Goal: Task Accomplishment & Management: Use online tool/utility

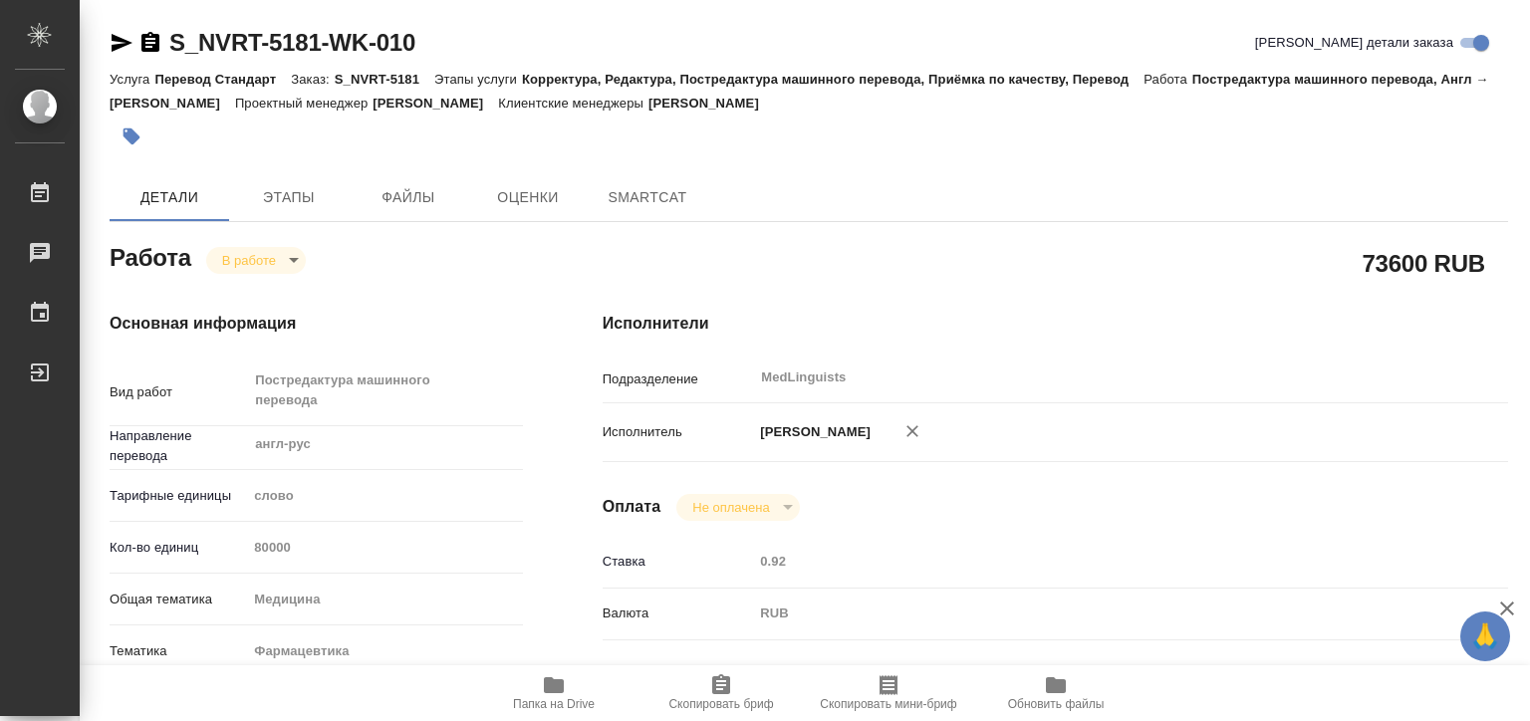
type textarea "x"
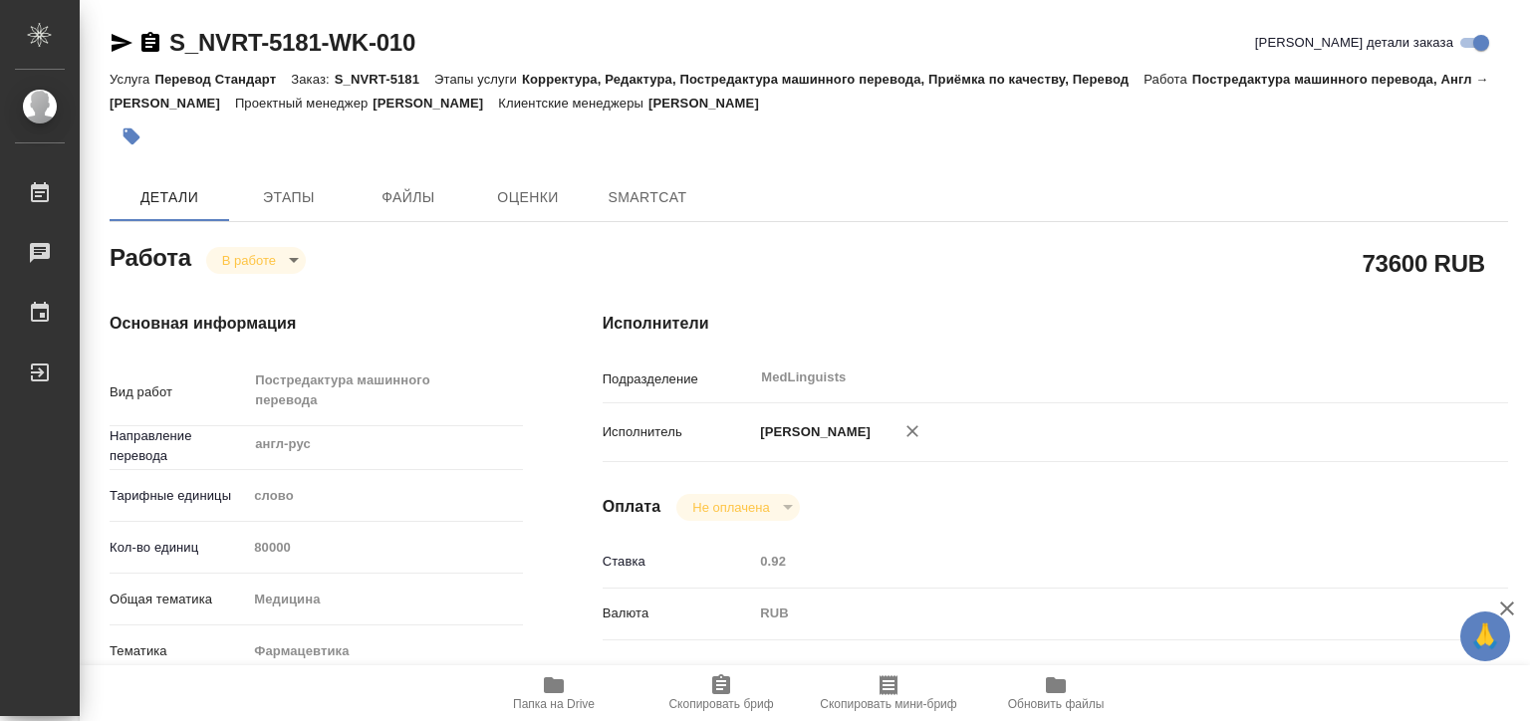
type textarea "x"
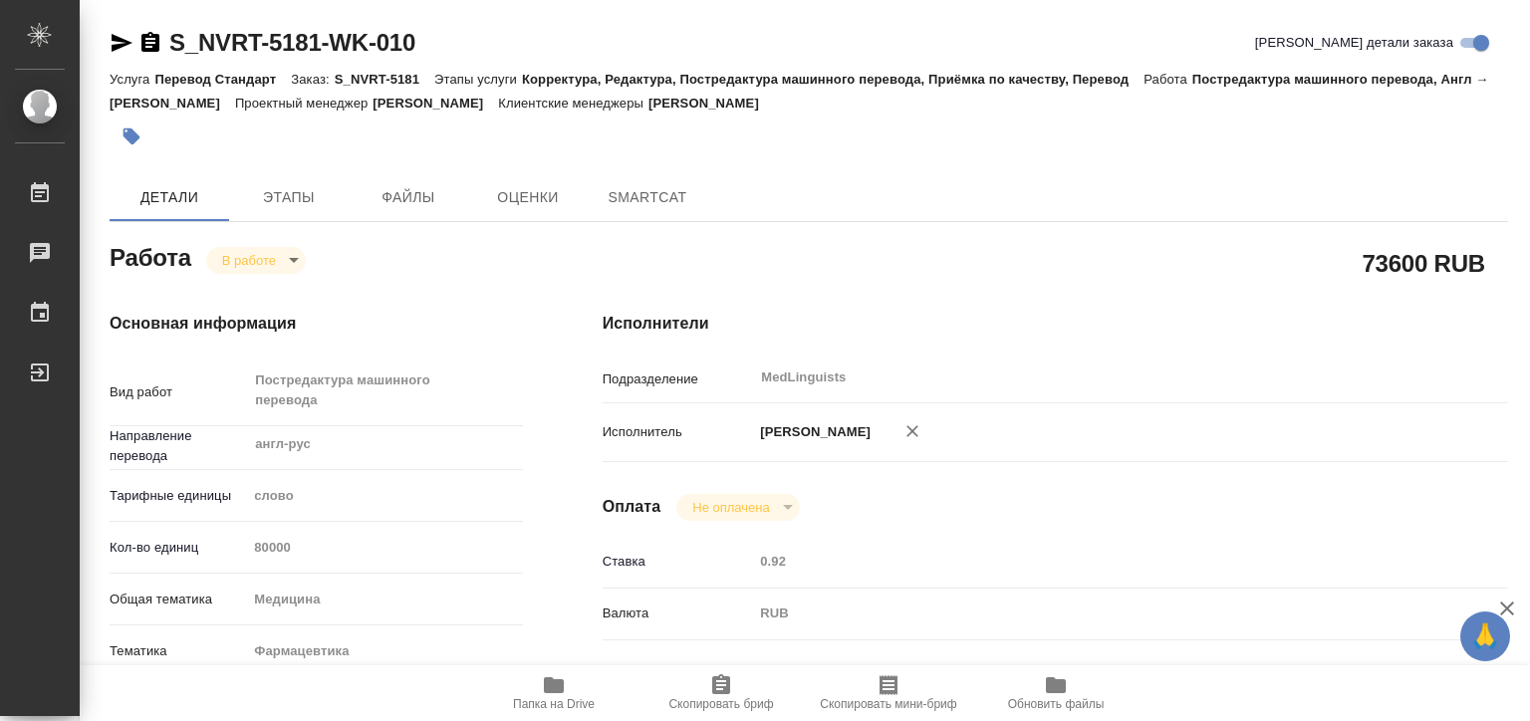
type textarea "x"
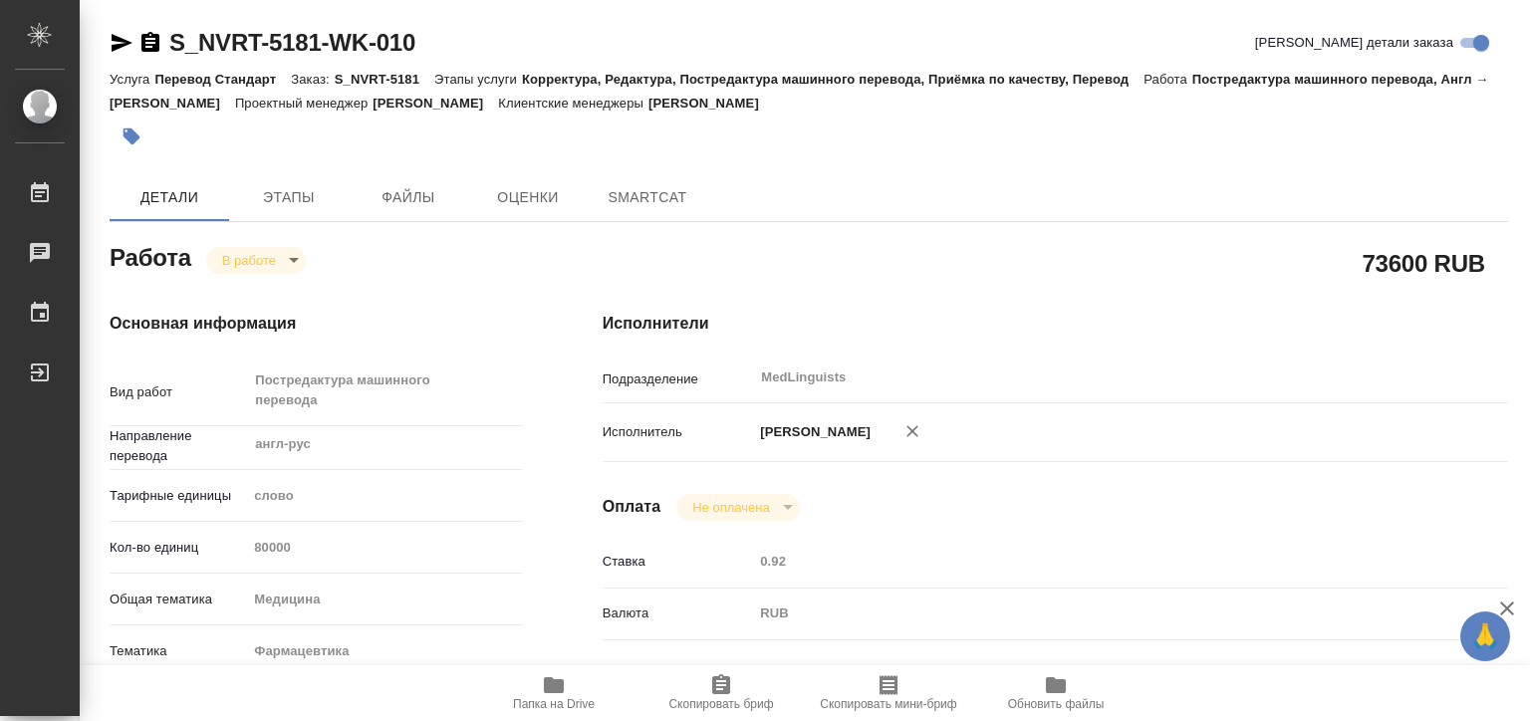
type textarea "x"
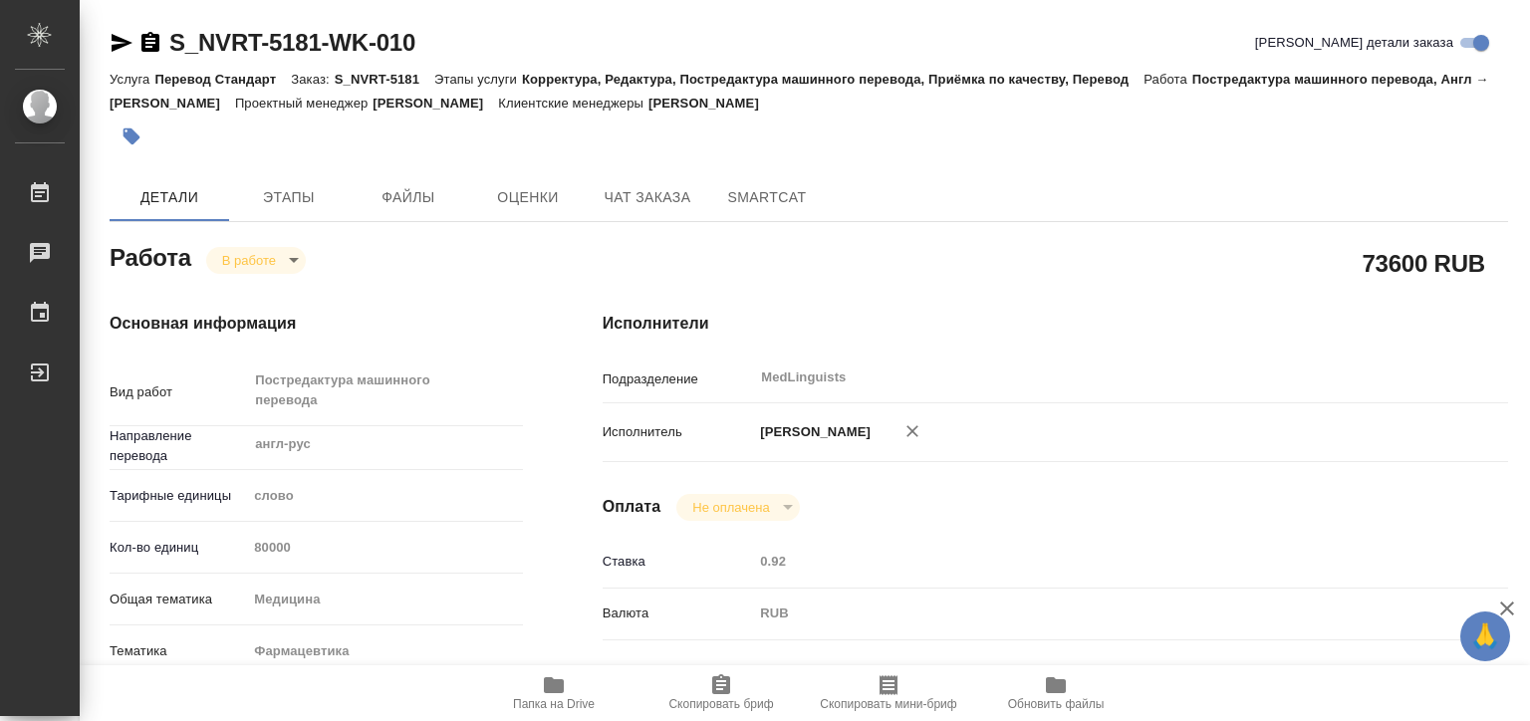
type textarea "x"
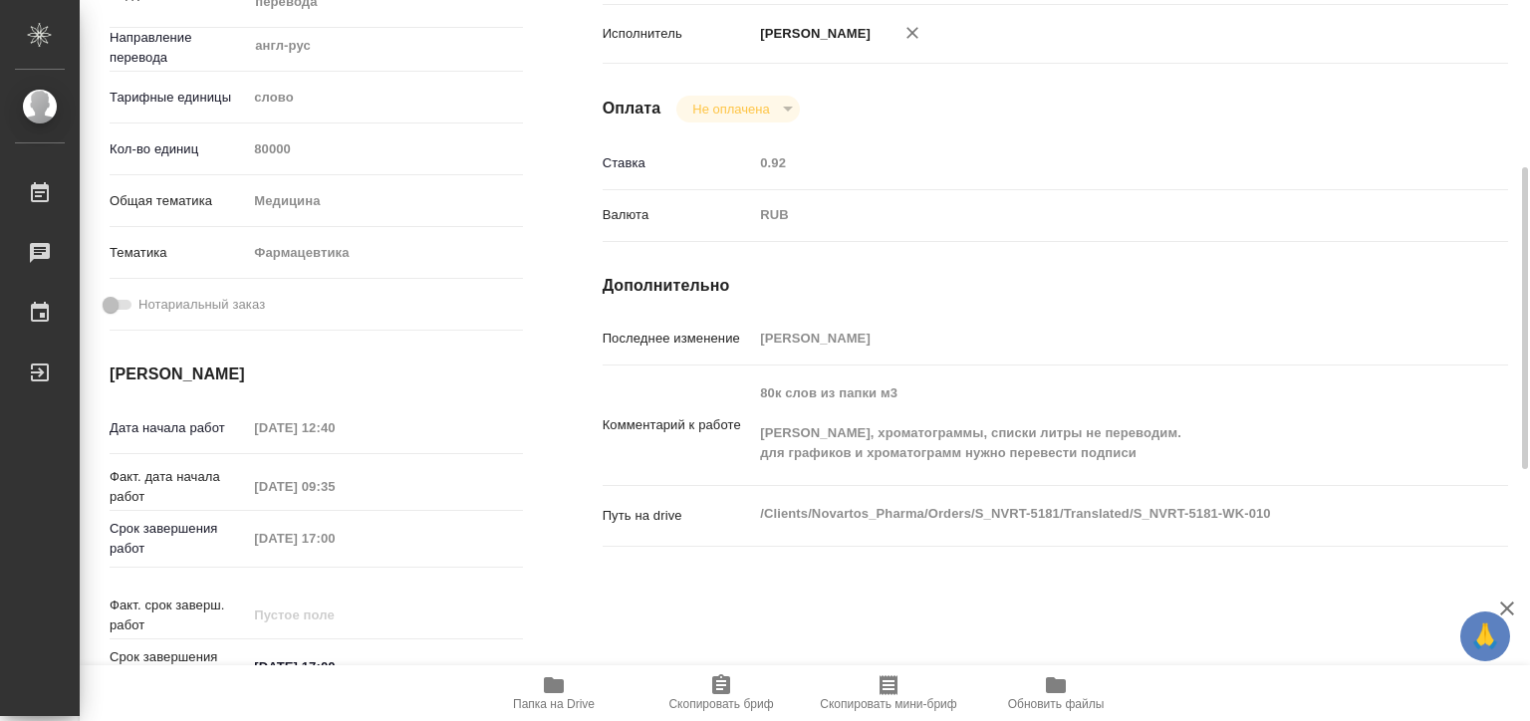
type textarea "x"
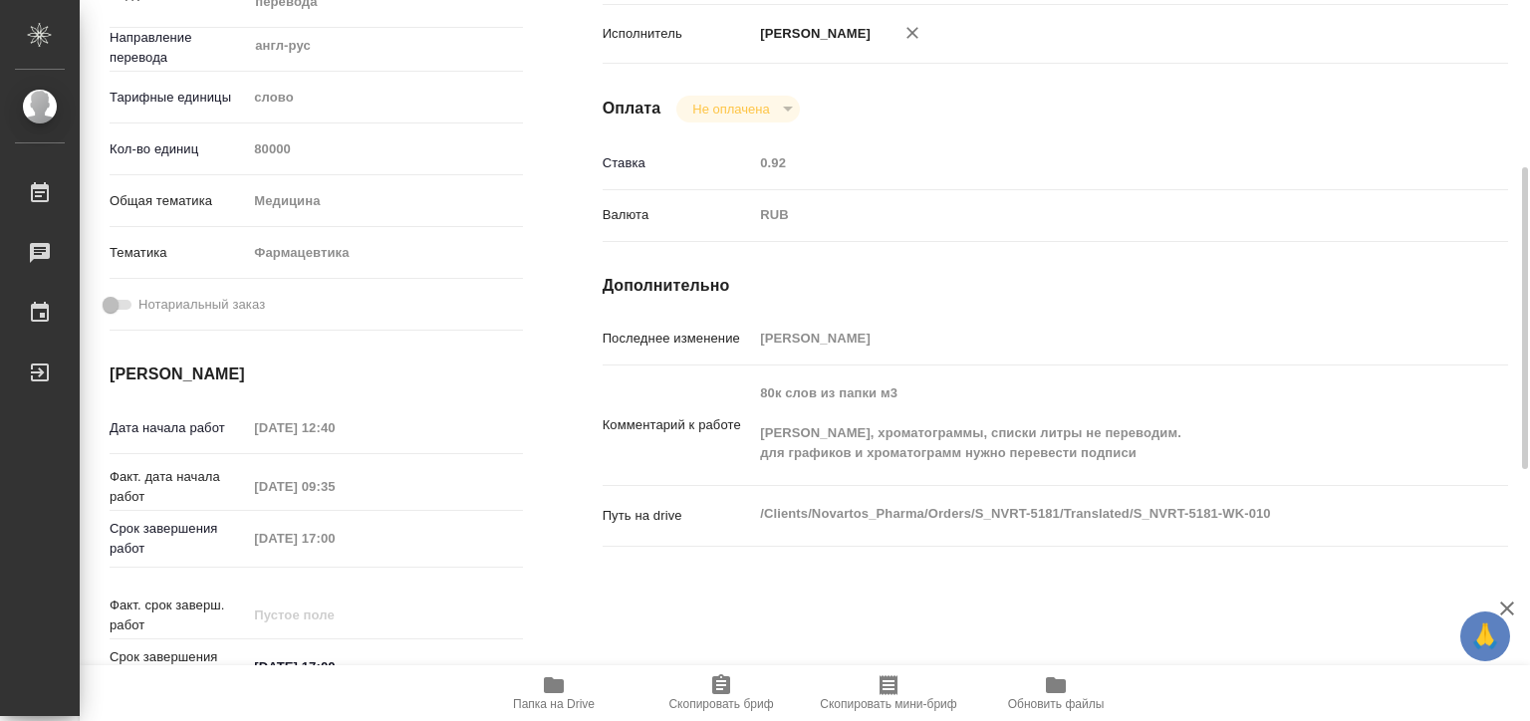
scroll to position [697, 0]
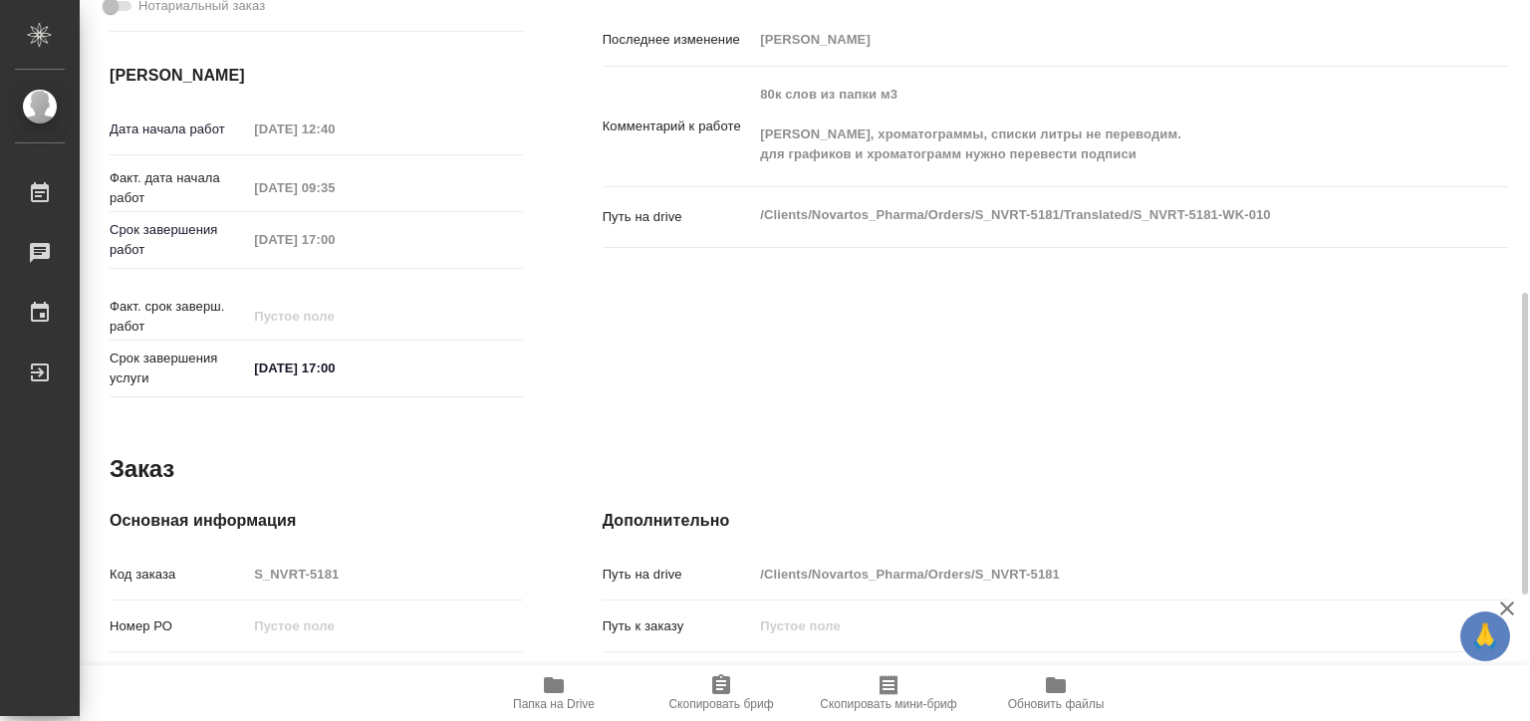
type textarea "x"
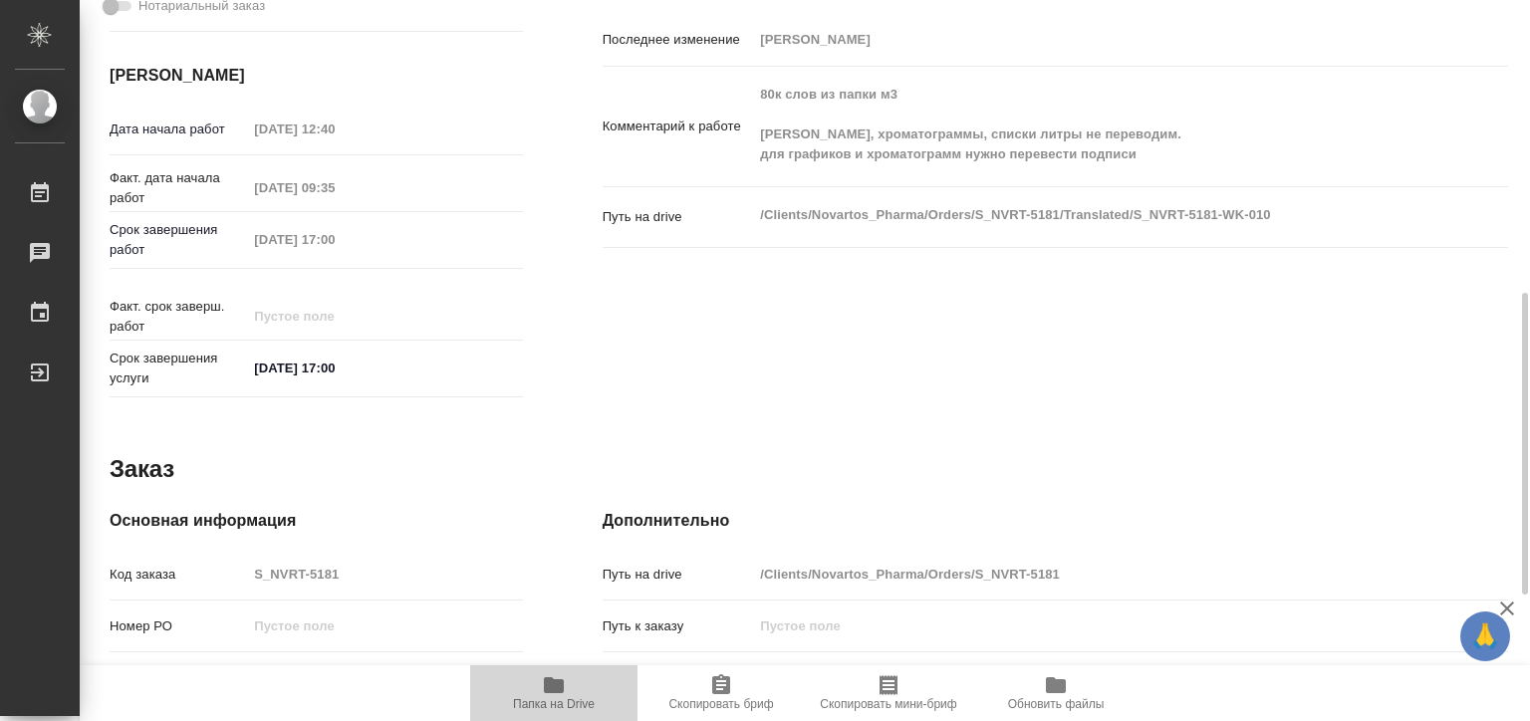
click at [556, 703] on span "Папка на Drive" at bounding box center [554, 704] width 82 height 14
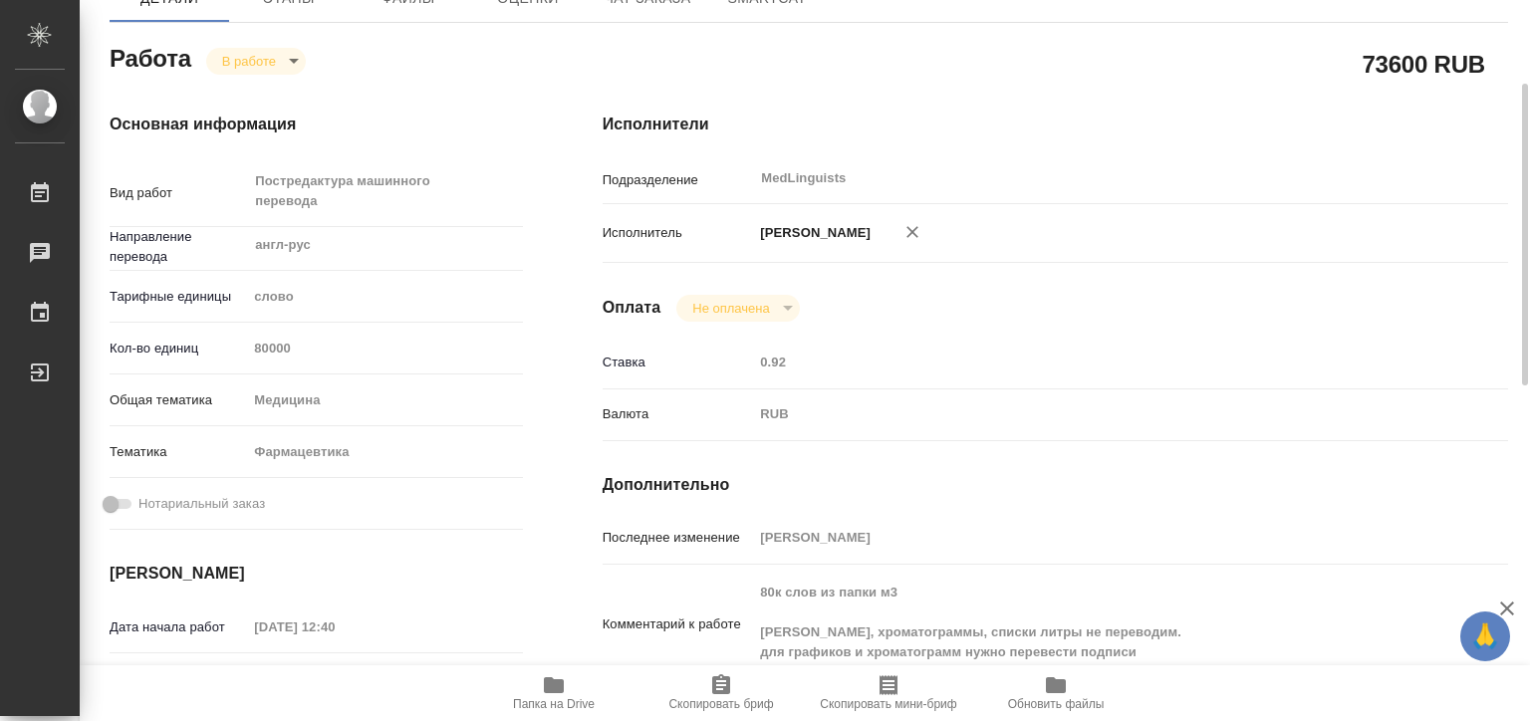
scroll to position [0, 0]
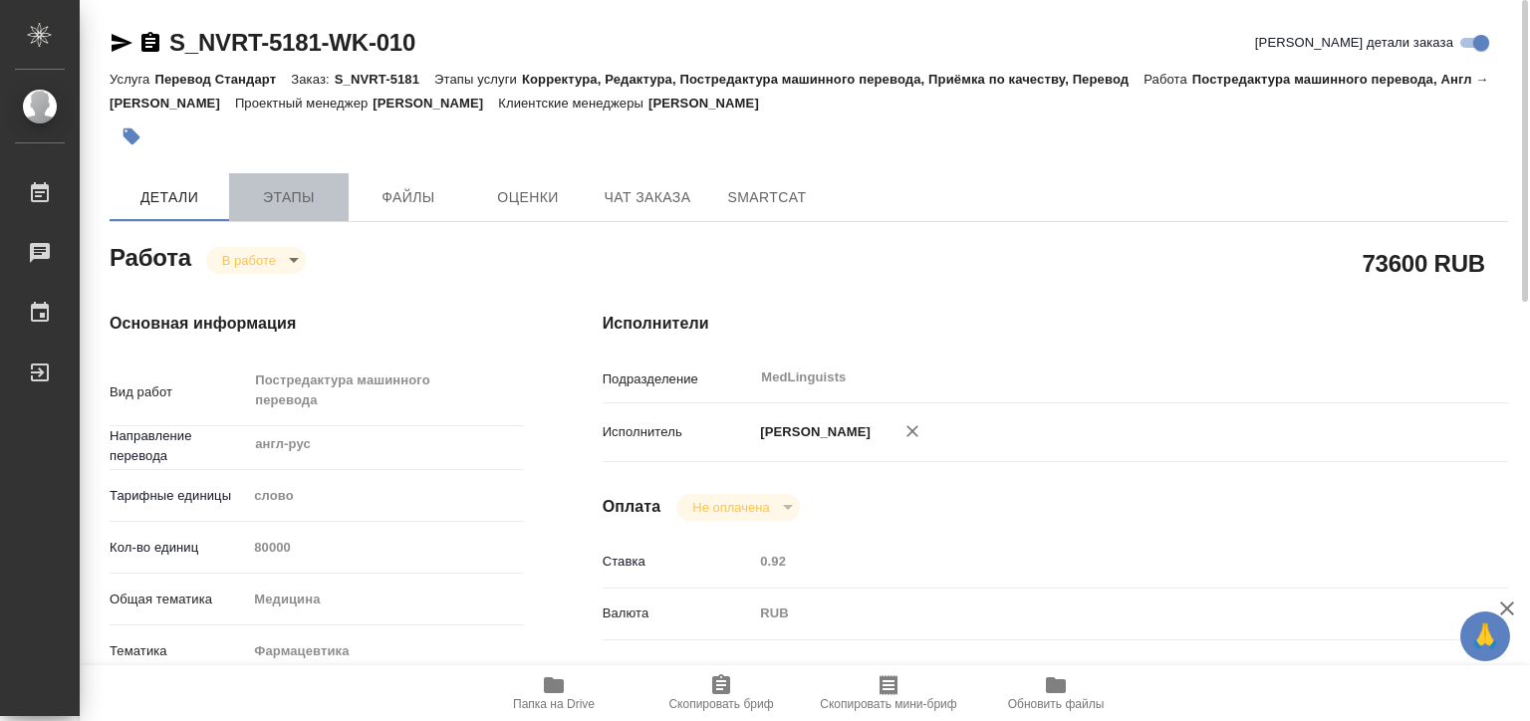
click at [263, 186] on span "Этапы" at bounding box center [289, 197] width 96 height 25
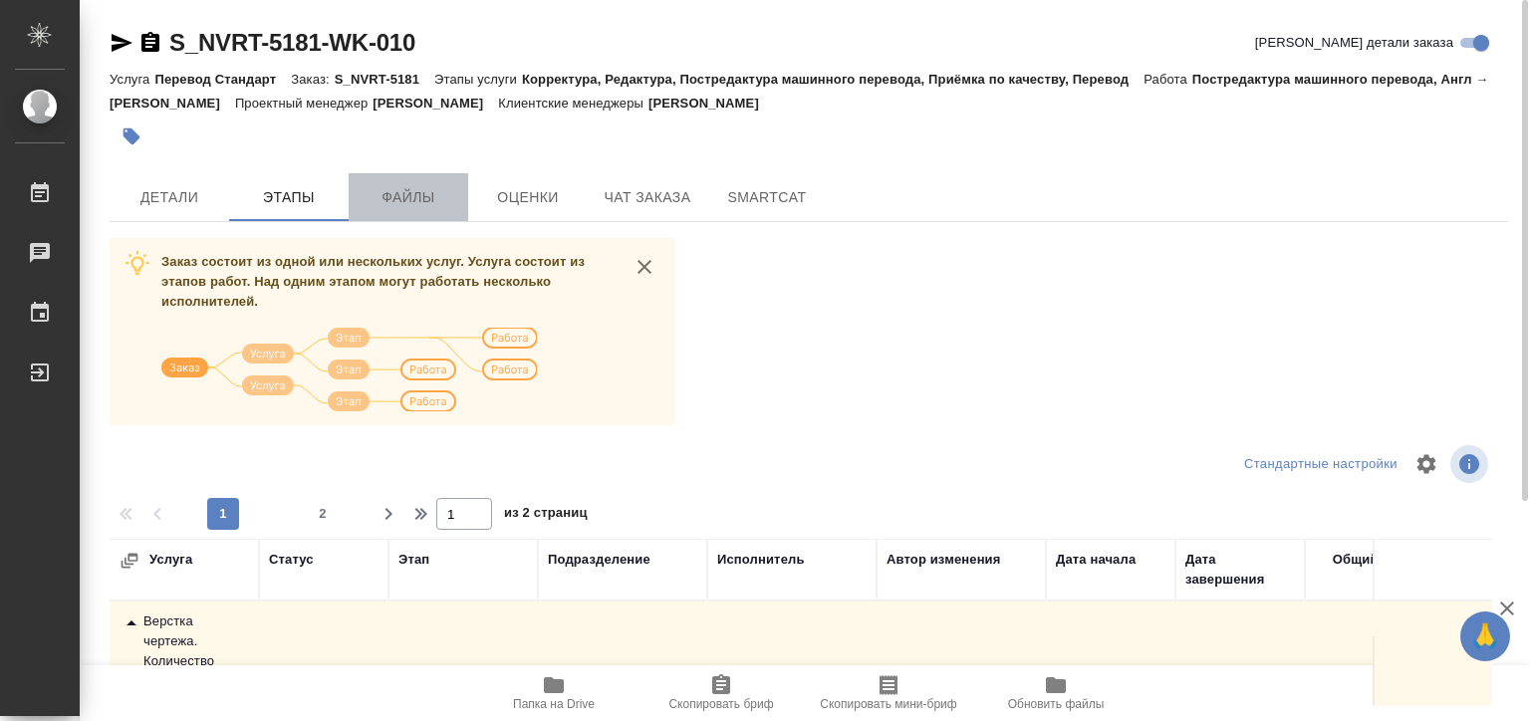
click at [395, 195] on span "Файлы" at bounding box center [409, 197] width 96 height 25
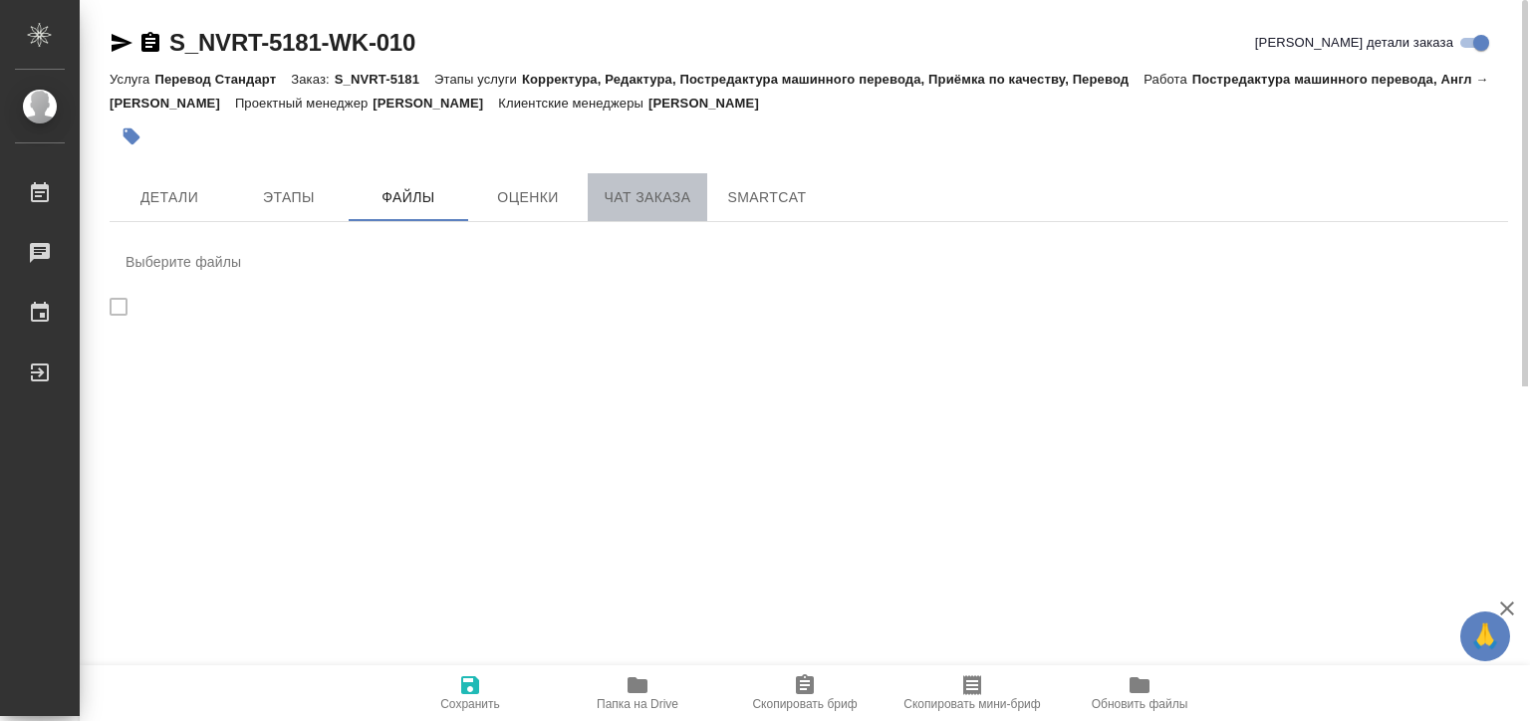
click at [637, 198] on span "Чат заказа" at bounding box center [648, 197] width 96 height 25
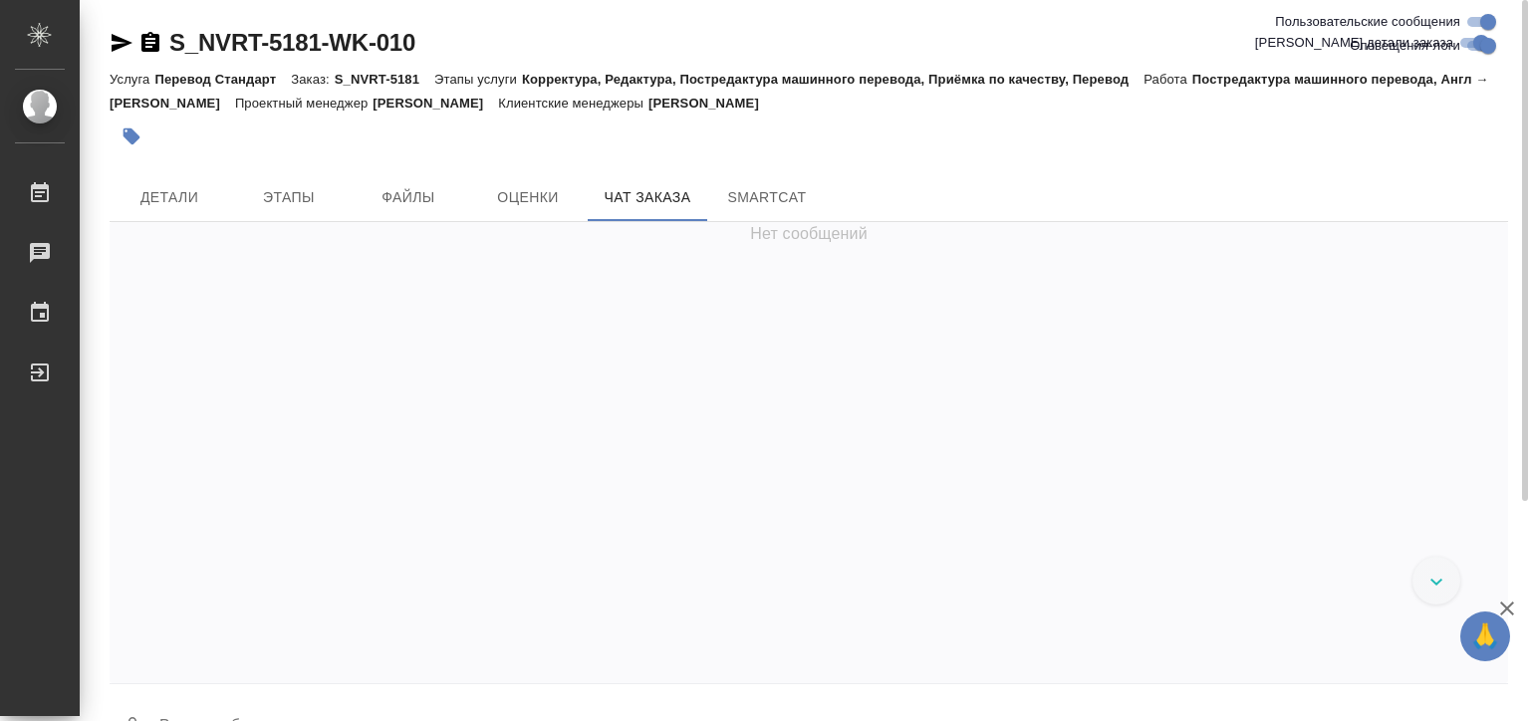
scroll to position [501065, 0]
click at [640, 687] on div at bounding box center [809, 689] width 1398 height 10
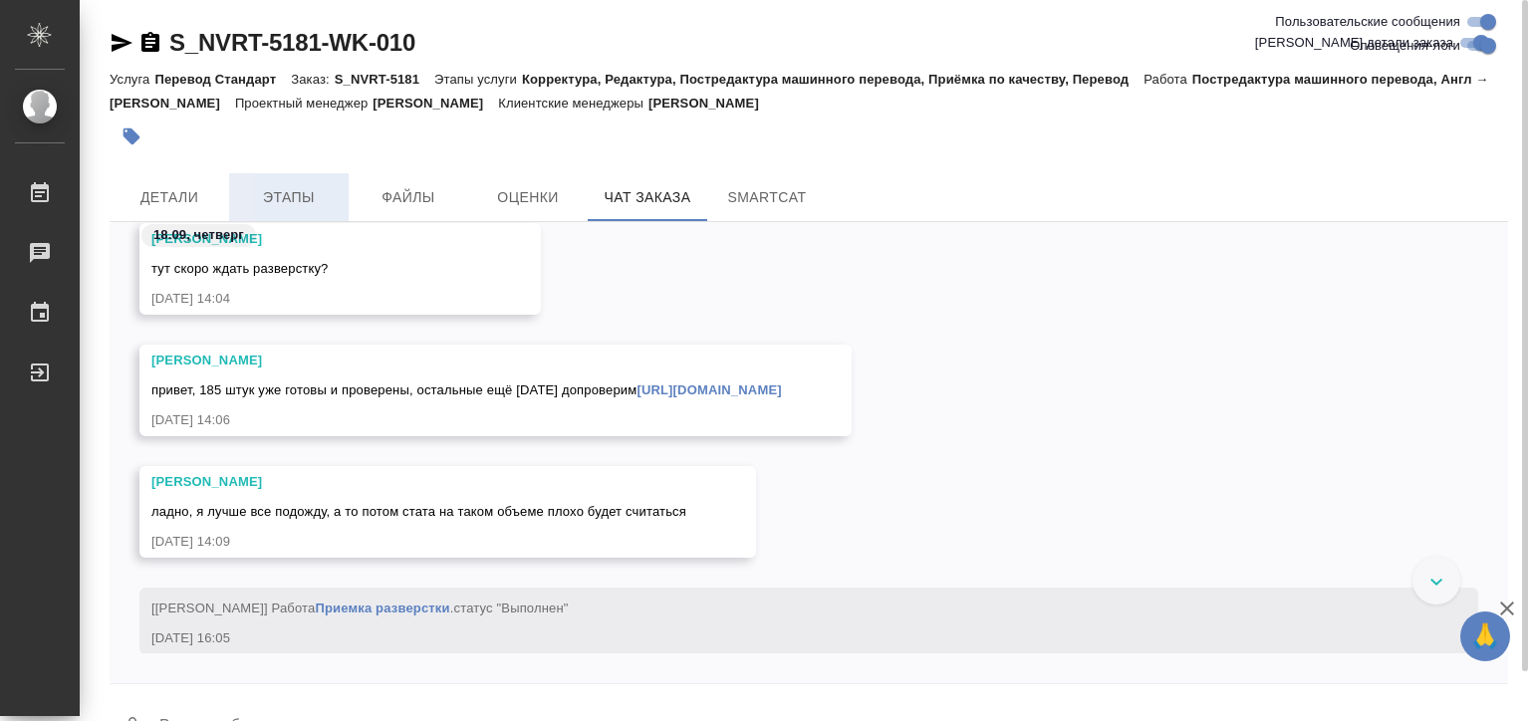
scroll to position [485418, 0]
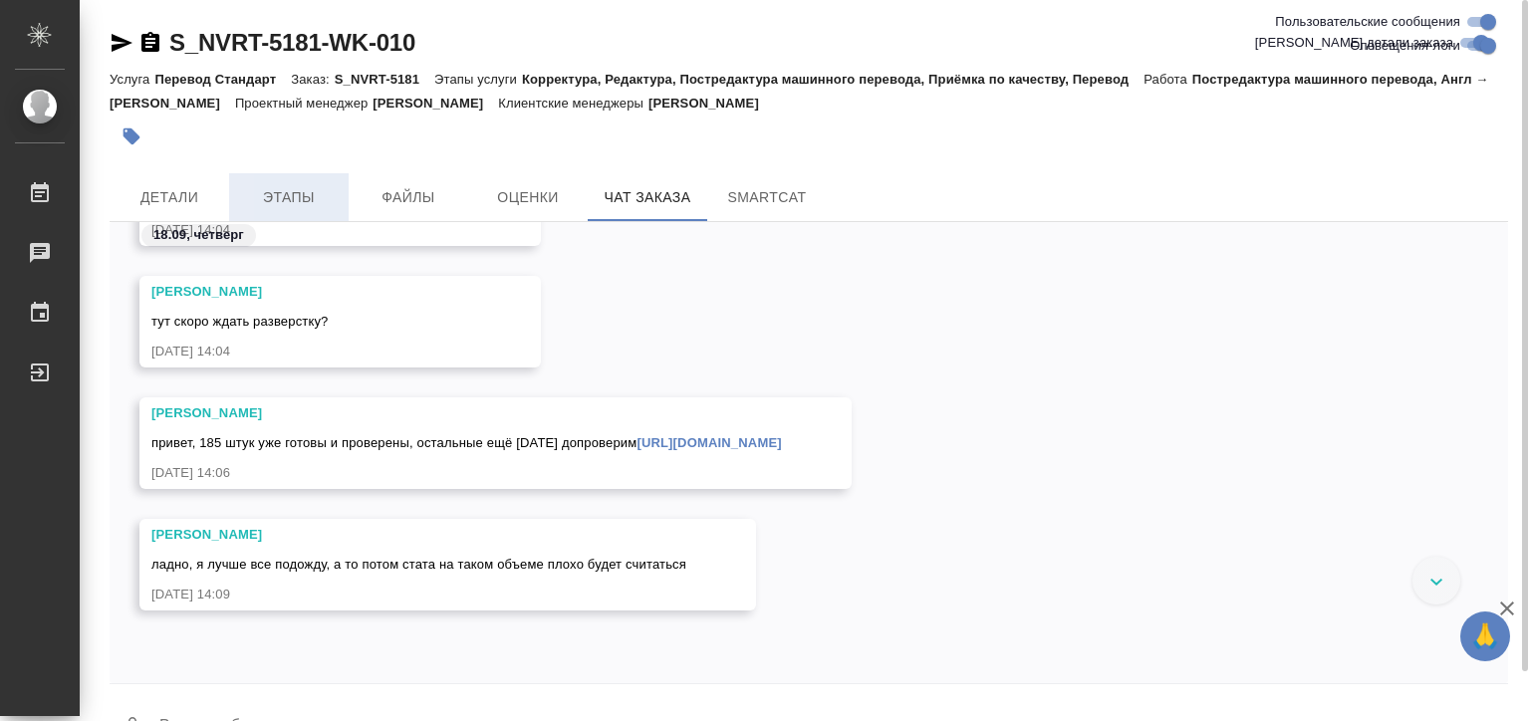
click at [312, 200] on span "Этапы" at bounding box center [289, 197] width 96 height 25
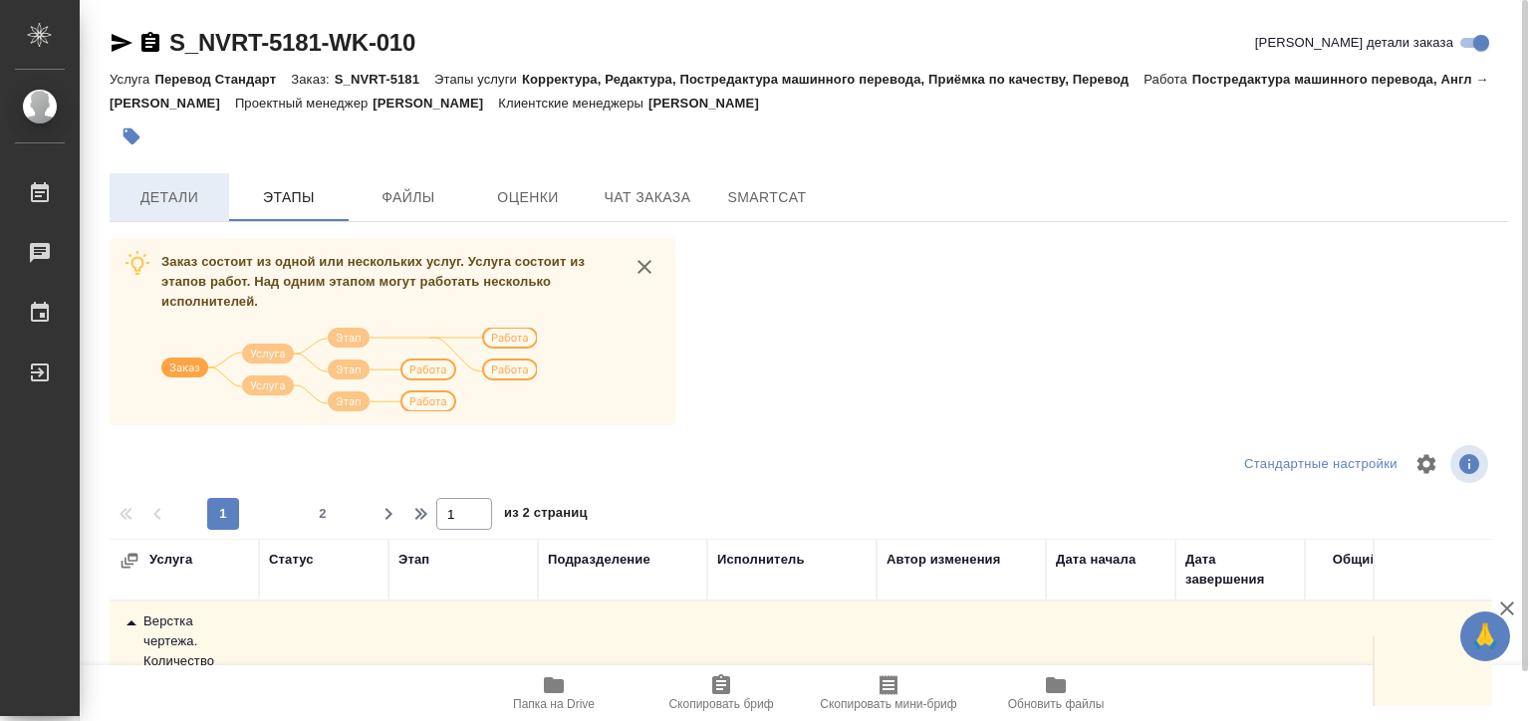
click at [165, 202] on span "Детали" at bounding box center [169, 197] width 96 height 25
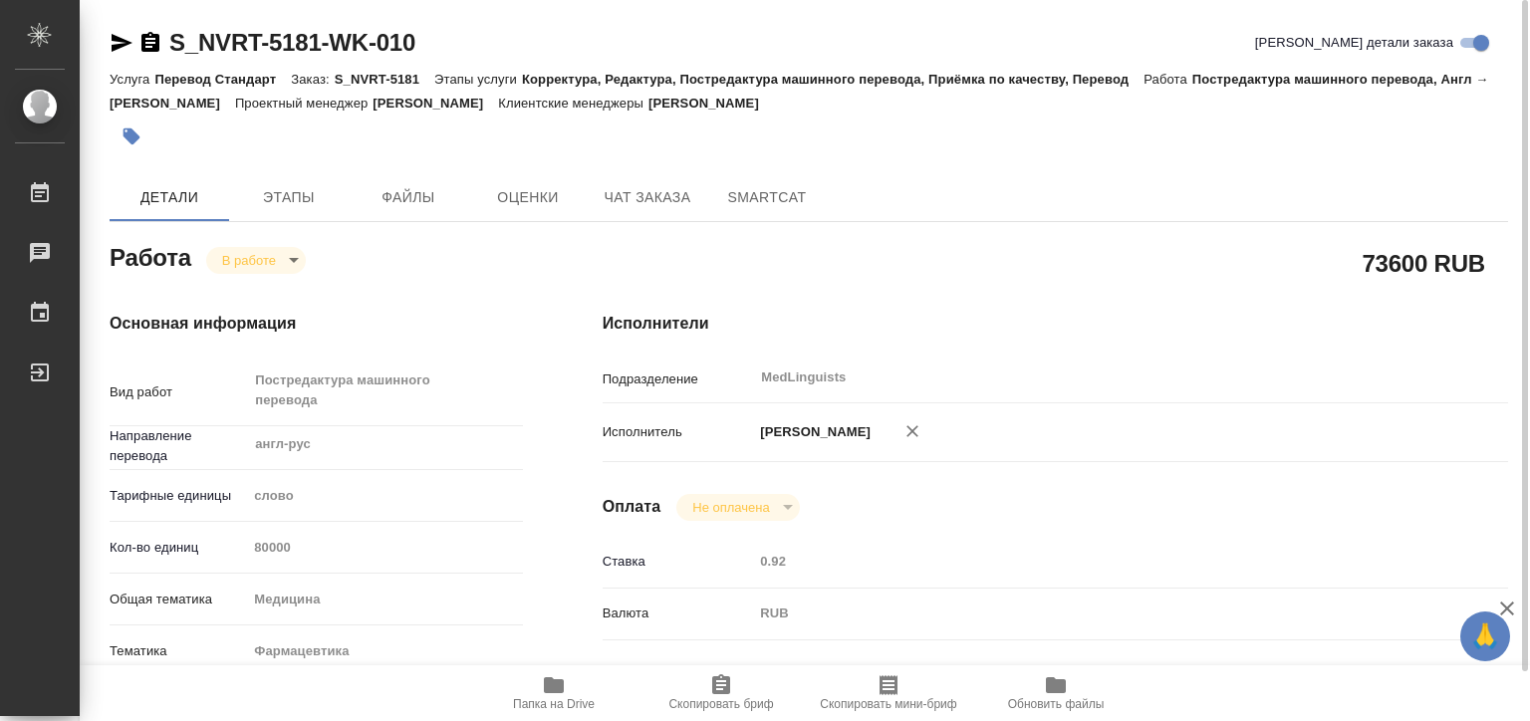
type textarea "x"
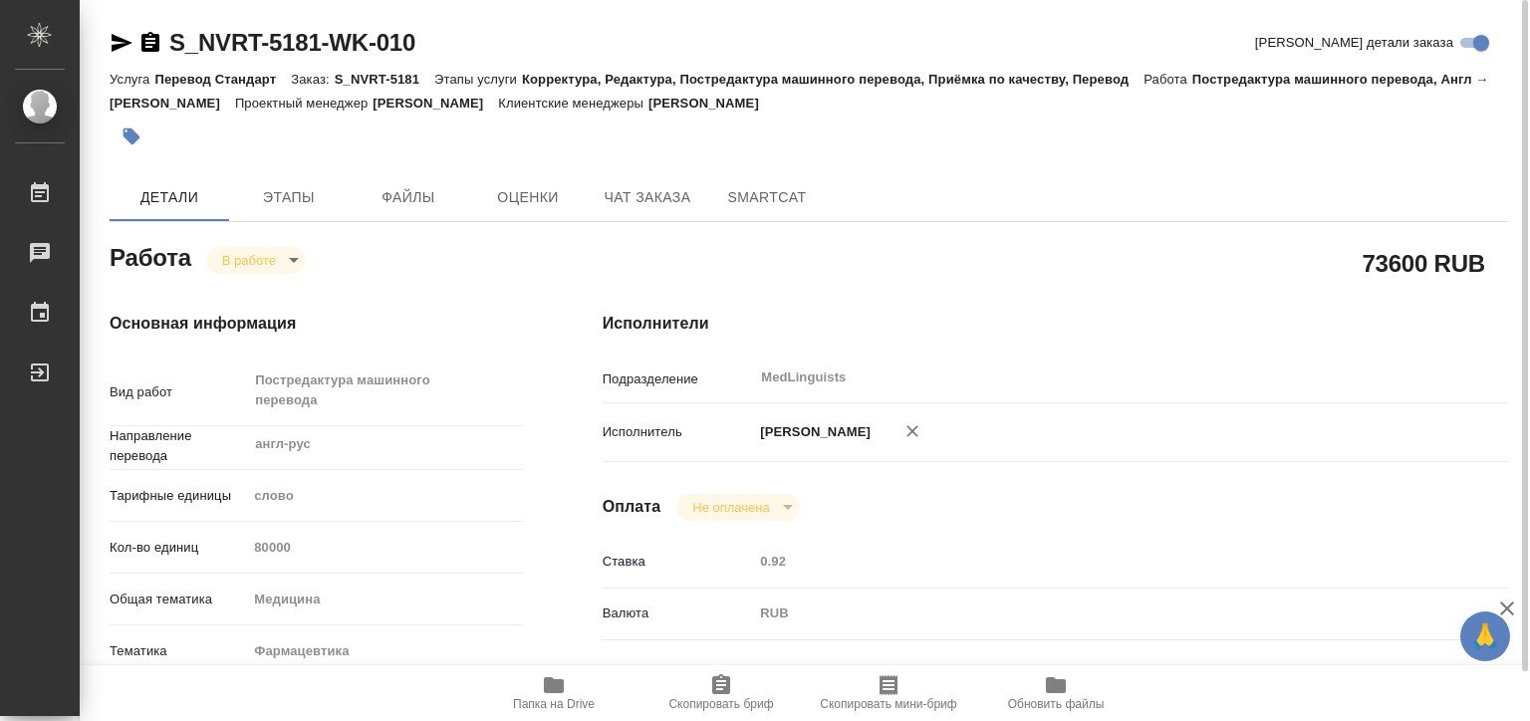
type textarea "x"
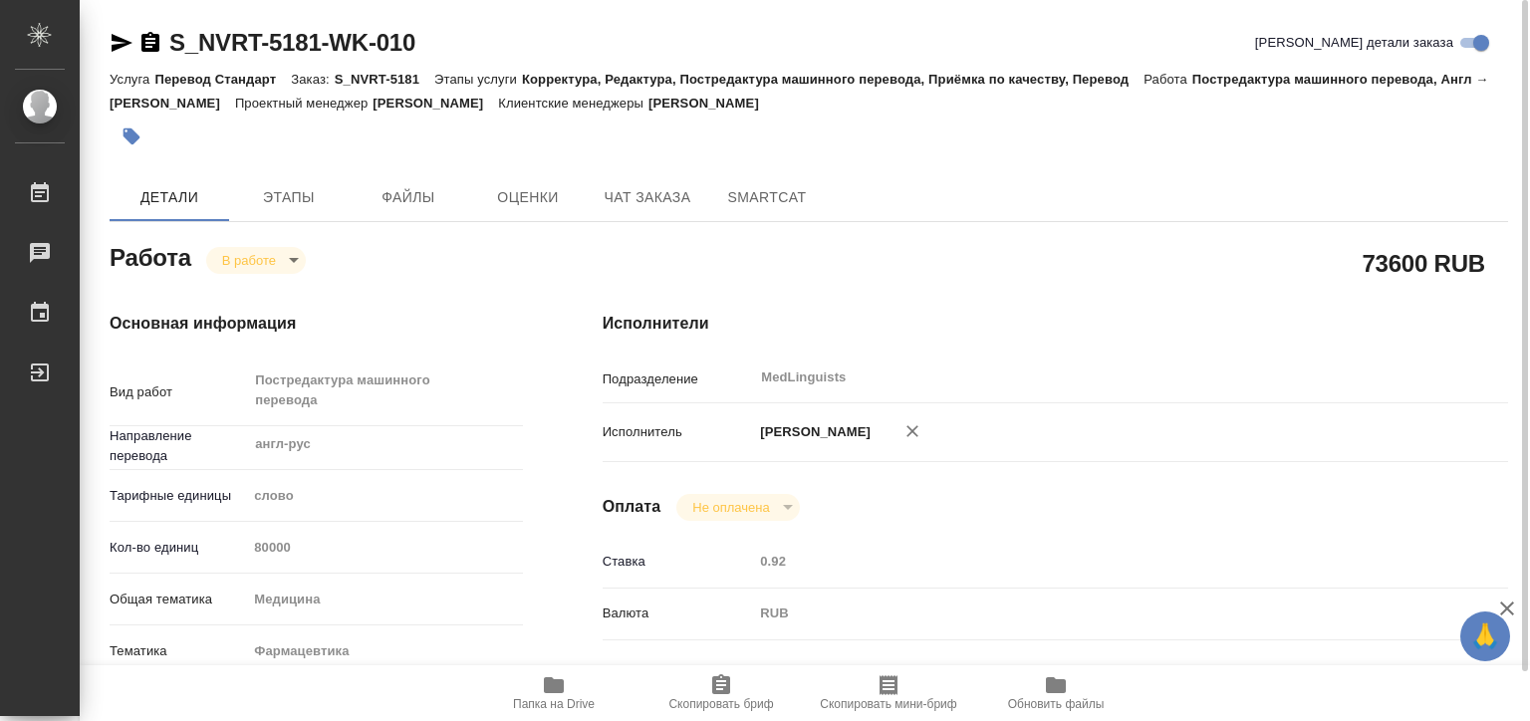
type textarea "x"
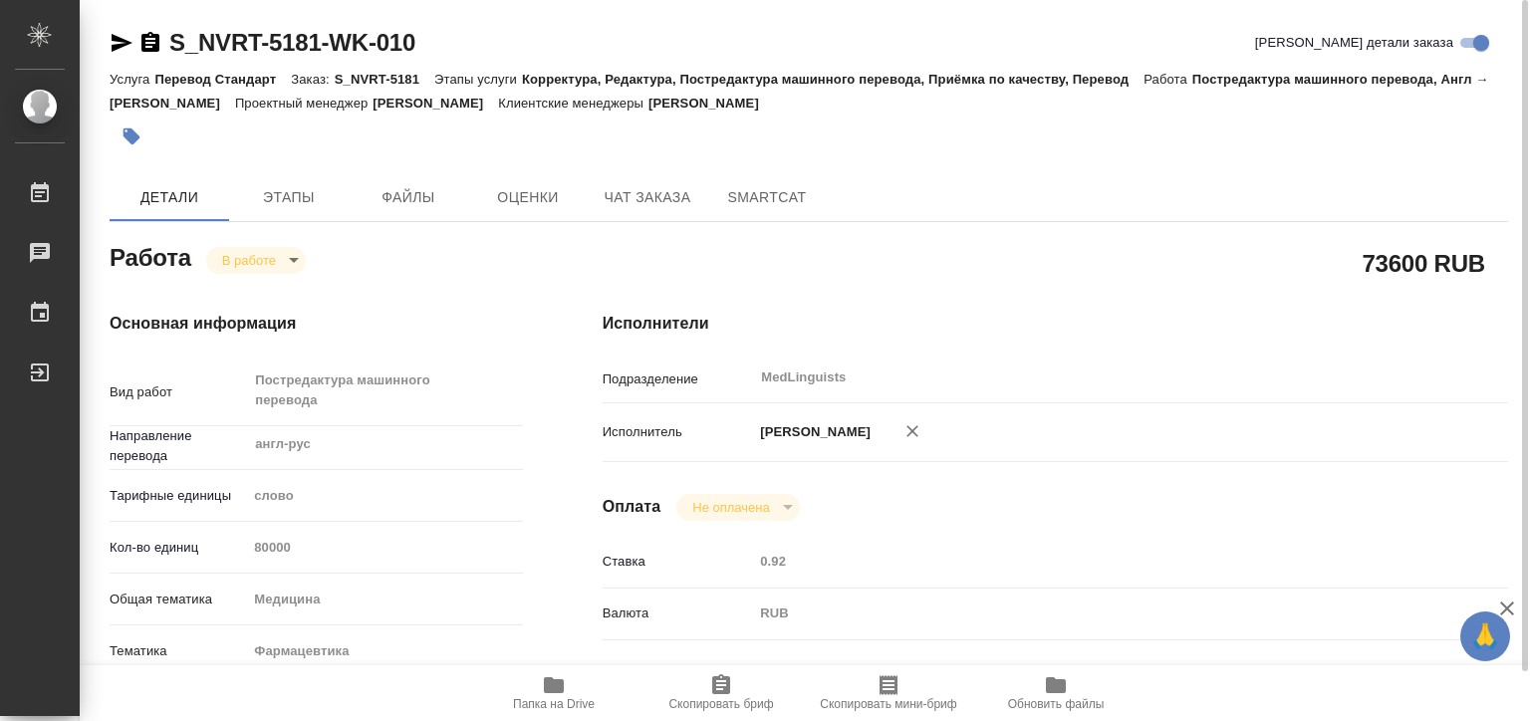
type textarea "x"
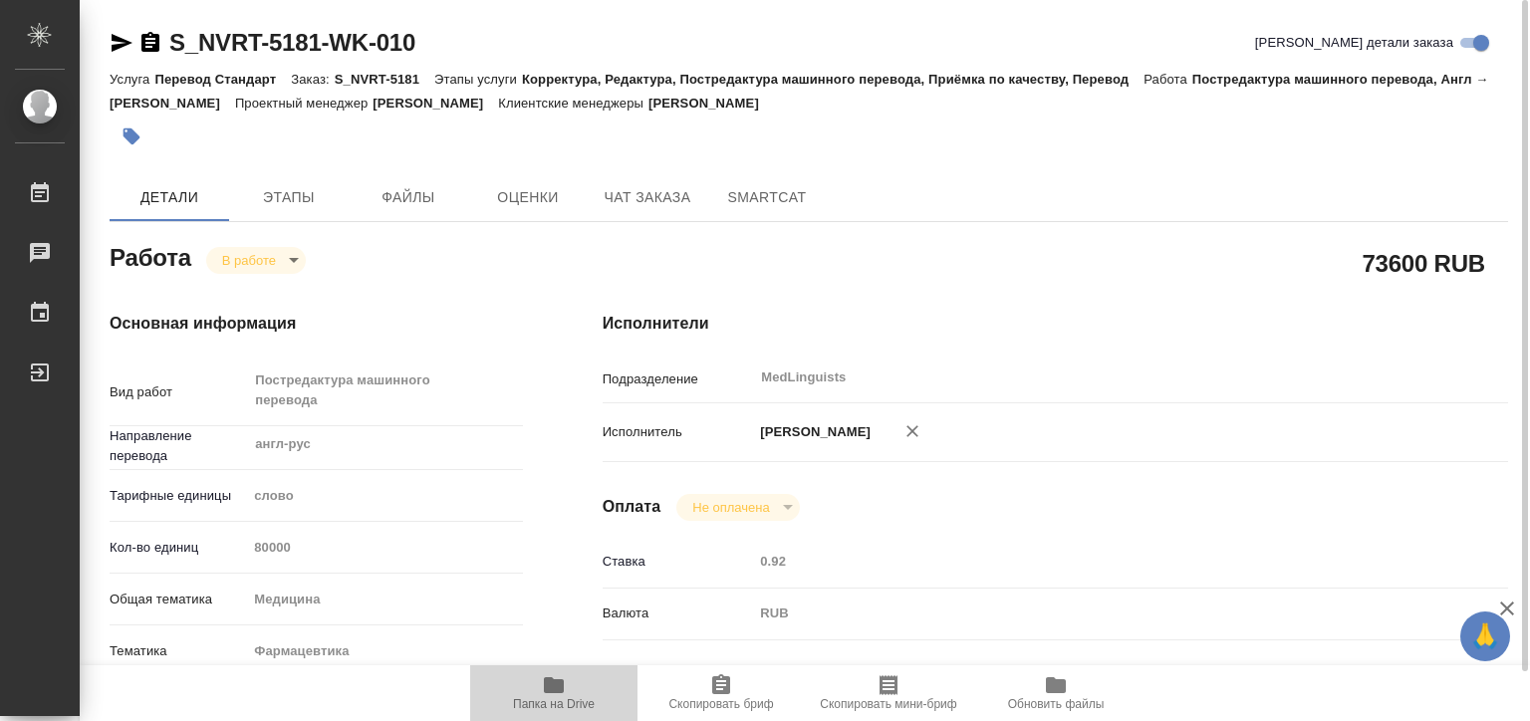
click at [584, 685] on span "Папка на Drive" at bounding box center [553, 692] width 143 height 38
